Goal: Use online tool/utility

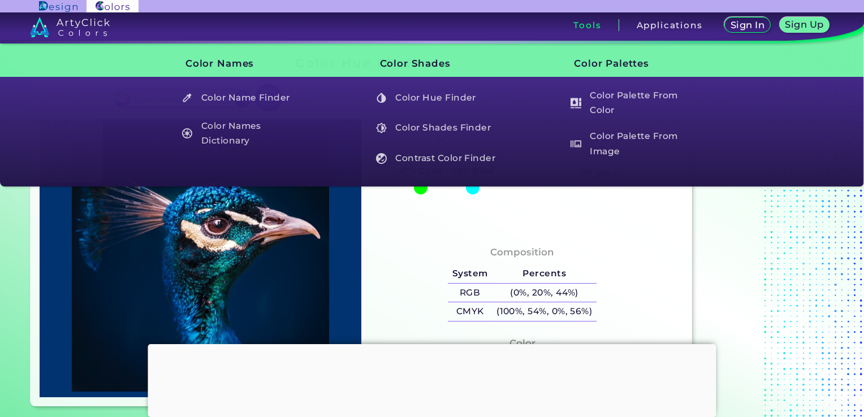
click at [595, 25] on h3 "Tools" at bounding box center [587, 25] width 28 height 8
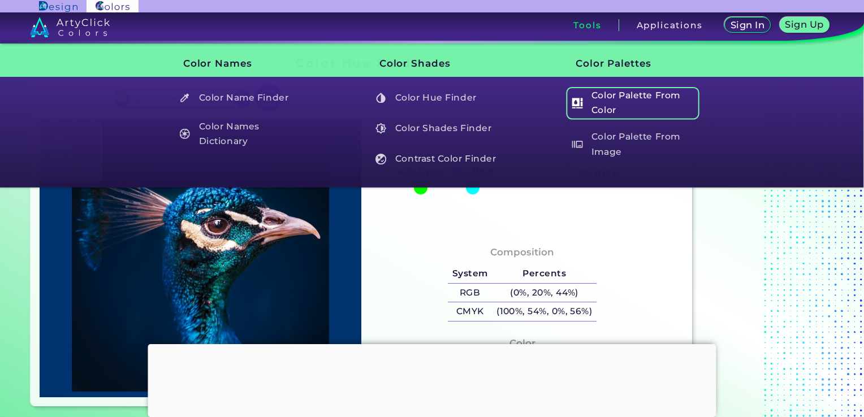
click at [613, 92] on h5 "Color Palette From Color" at bounding box center [633, 103] width 133 height 32
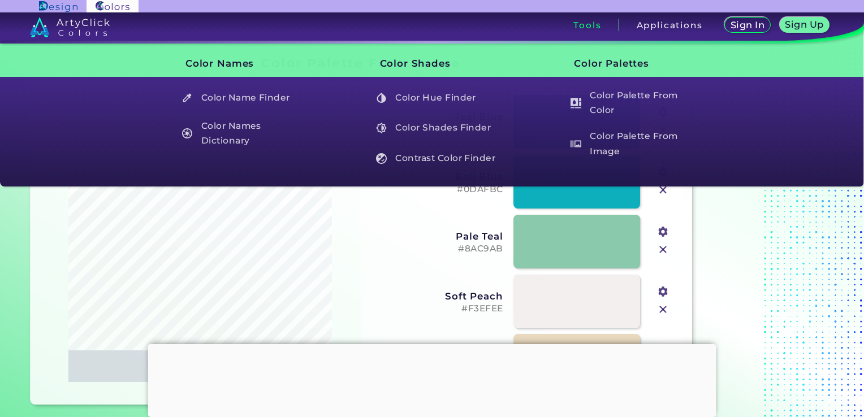
click at [586, 27] on h3 "Tools" at bounding box center [587, 25] width 28 height 8
